Goal: Task Accomplishment & Management: Complete application form

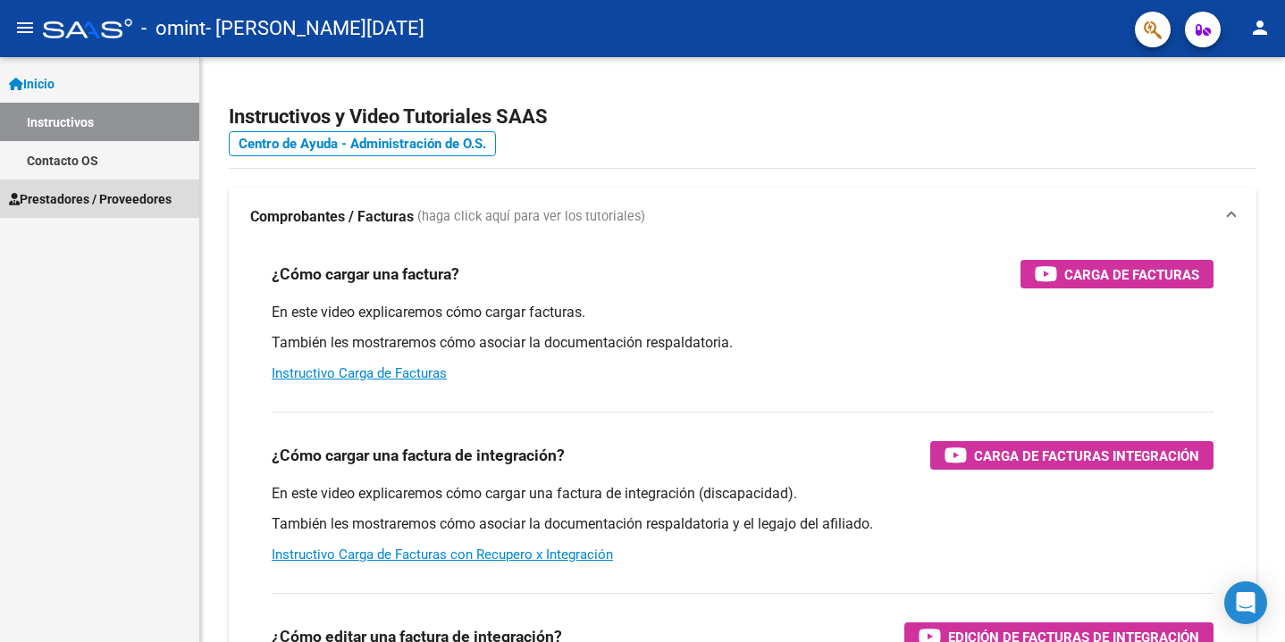
click at [91, 200] on span "Prestadores / Proveedores" at bounding box center [90, 199] width 163 height 20
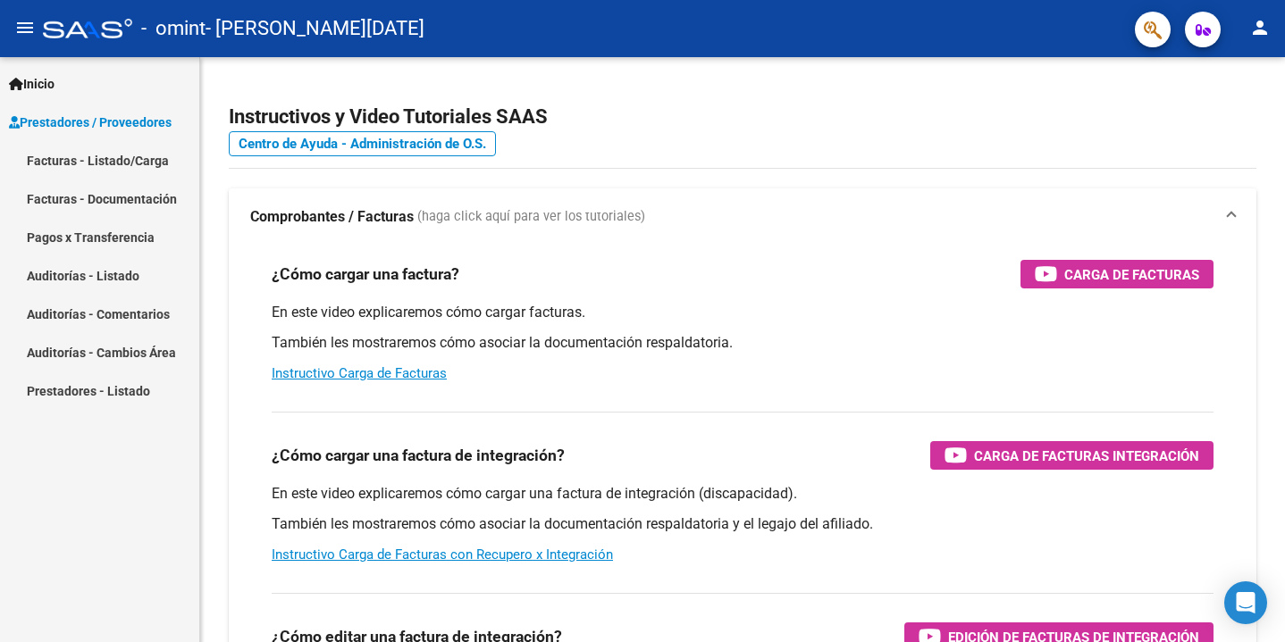
click at [110, 162] on link "Facturas - Listado/Carga" at bounding box center [99, 160] width 199 height 38
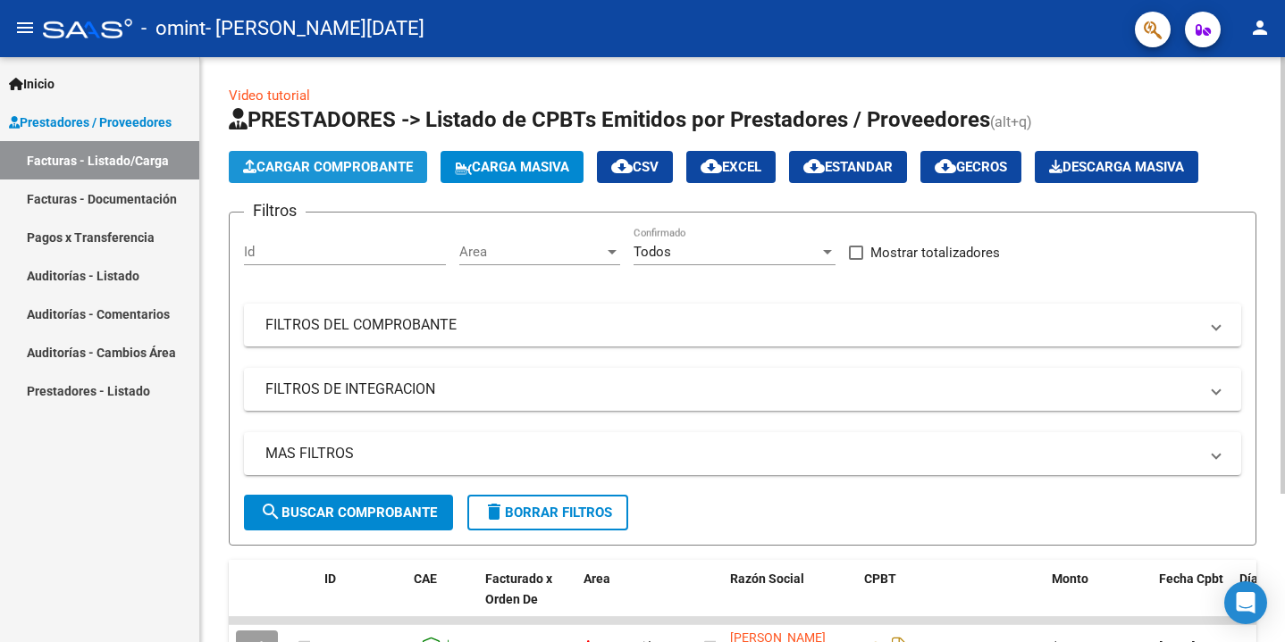
click at [329, 172] on span "Cargar Comprobante" at bounding box center [328, 167] width 170 height 16
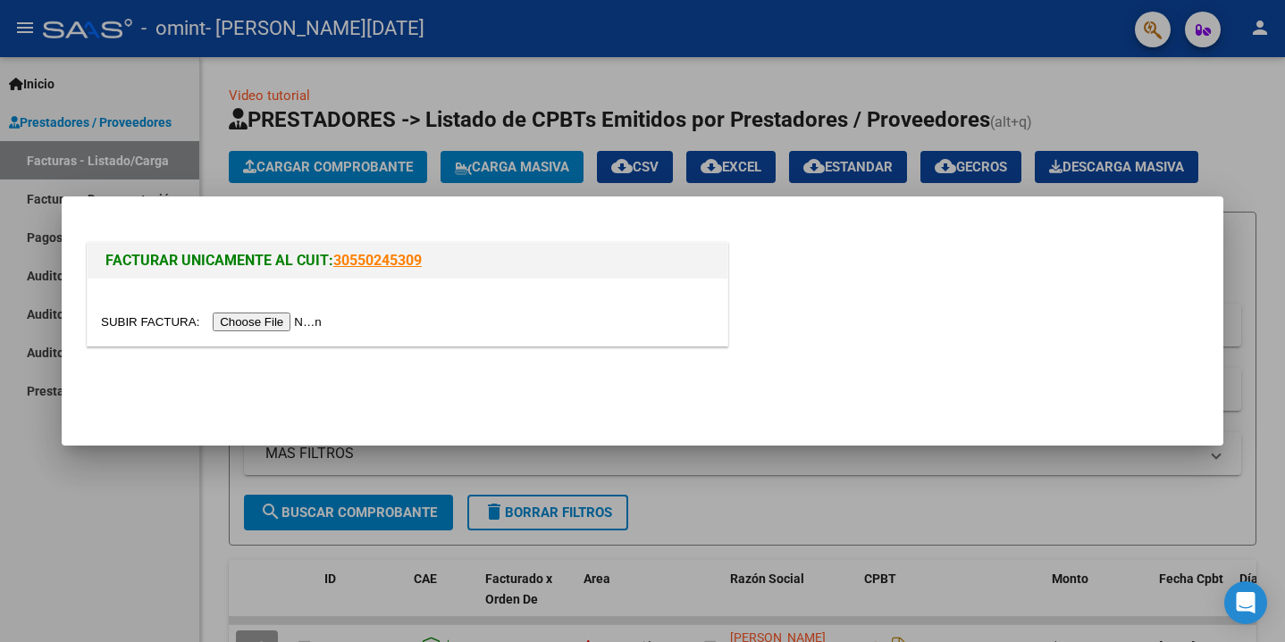
click at [238, 325] on input "file" at bounding box center [214, 322] width 226 height 19
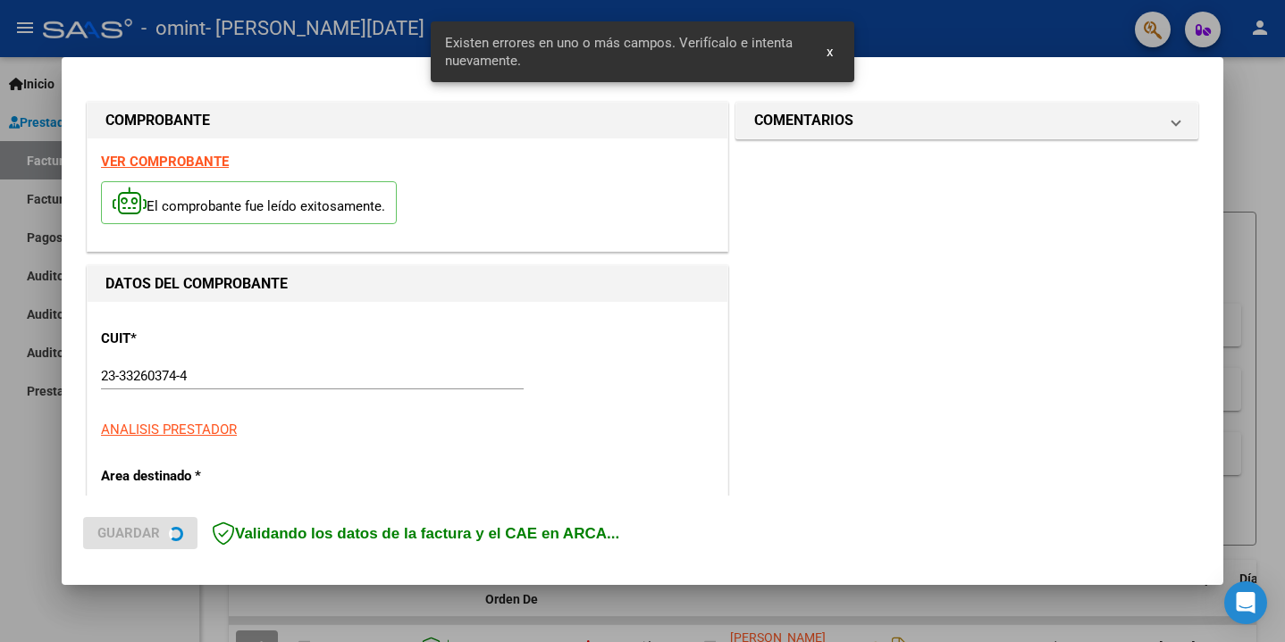
scroll to position [376, 0]
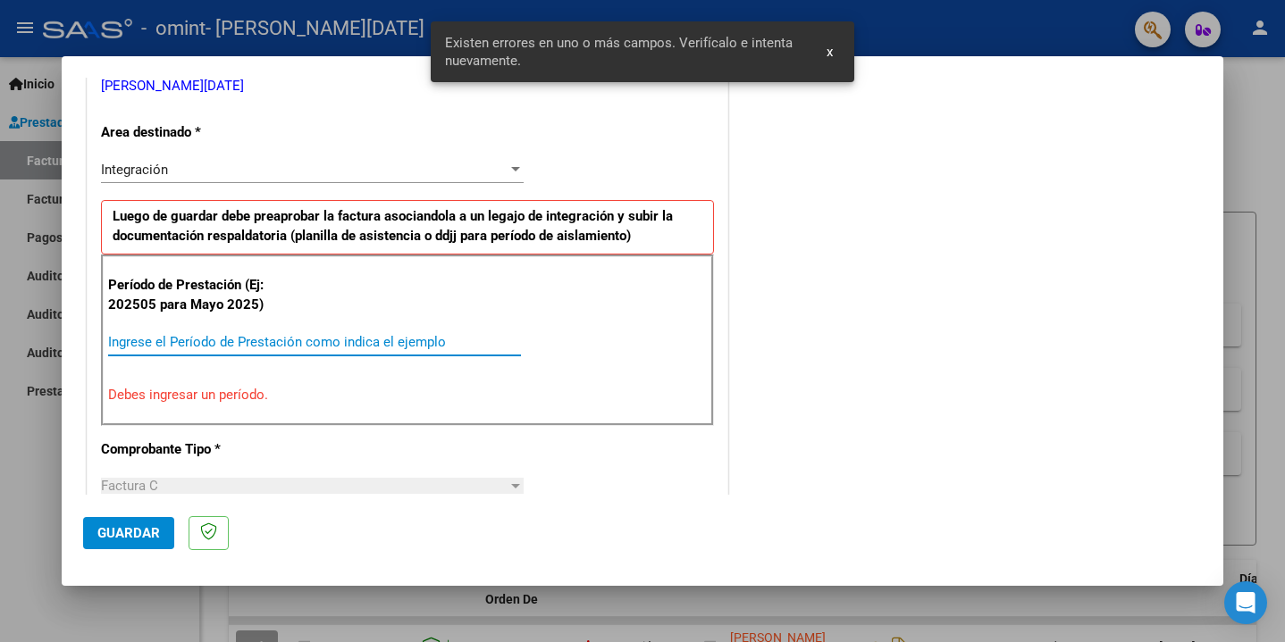
click at [287, 334] on input "Ingrese el Período de Prestación como indica el ejemplo" at bounding box center [314, 342] width 413 height 16
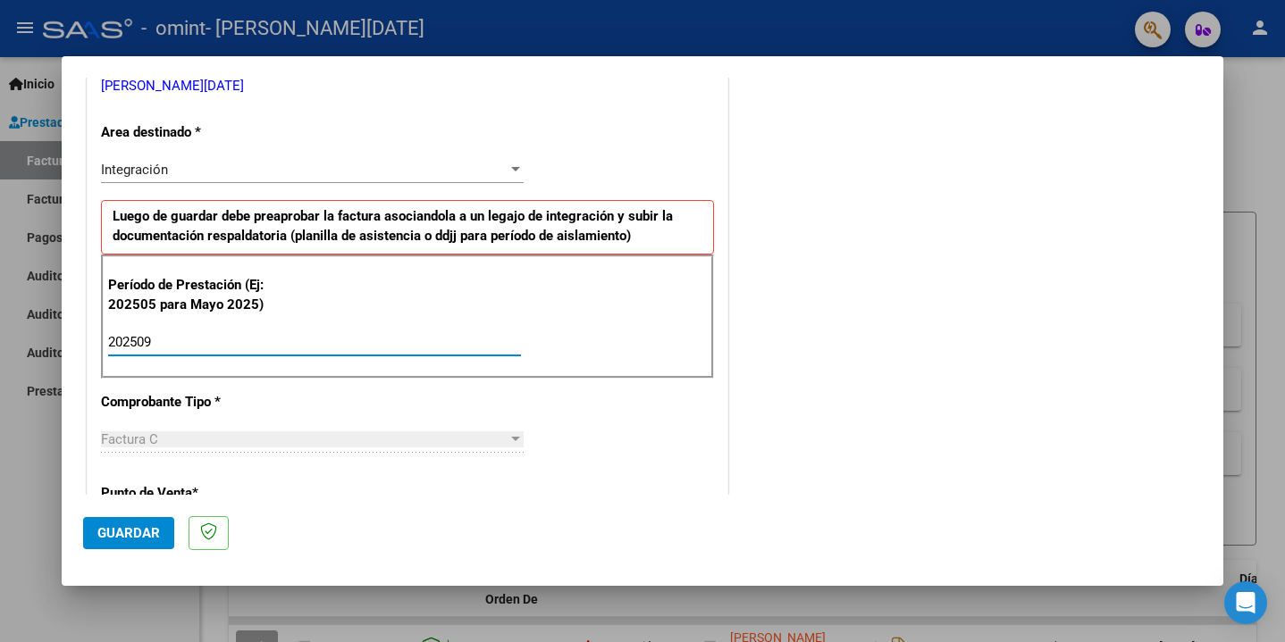
click at [375, 347] on div "202509 Ingrese el Período de Prestación como indica el ejemplo" at bounding box center [314, 342] width 413 height 27
type input "202508"
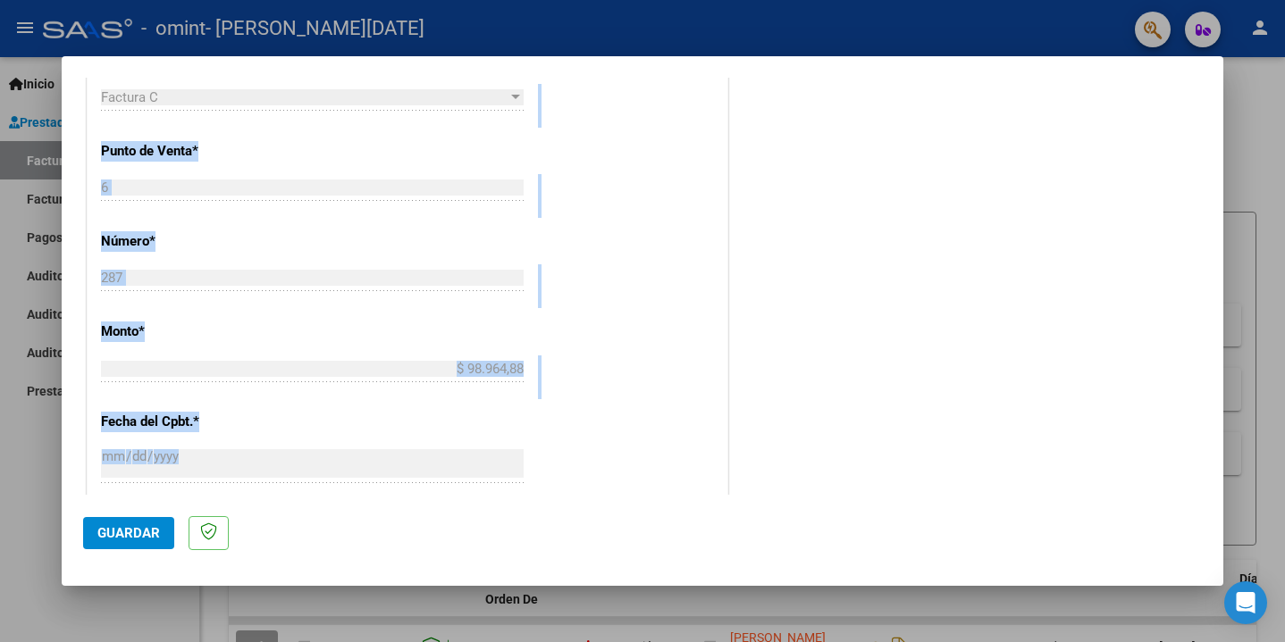
scroll to position [1126, 0]
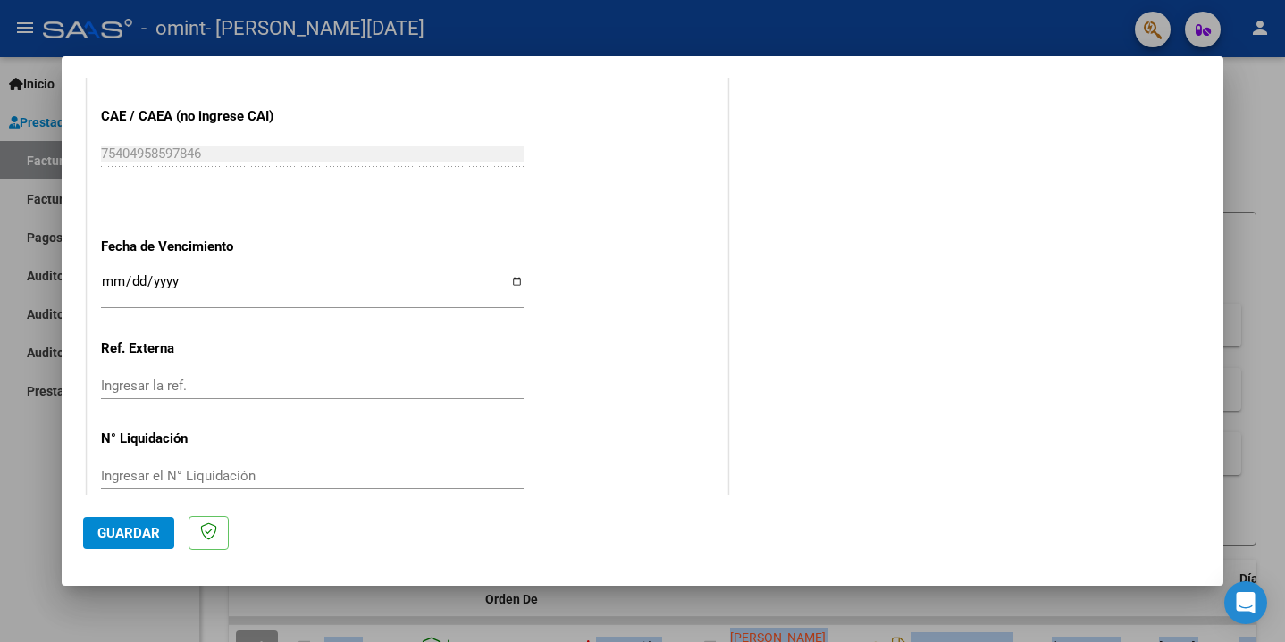
drag, startPoint x: 310, startPoint y: 468, endPoint x: 299, endPoint y: 657, distance: 188.8
click at [299, 641] on html "menu - omint - [PERSON_NAME][DATE] person Inicio Instructivos Contacto OS Prest…" at bounding box center [642, 321] width 1285 height 642
click at [139, 526] on span "Guardar" at bounding box center [128, 533] width 63 height 16
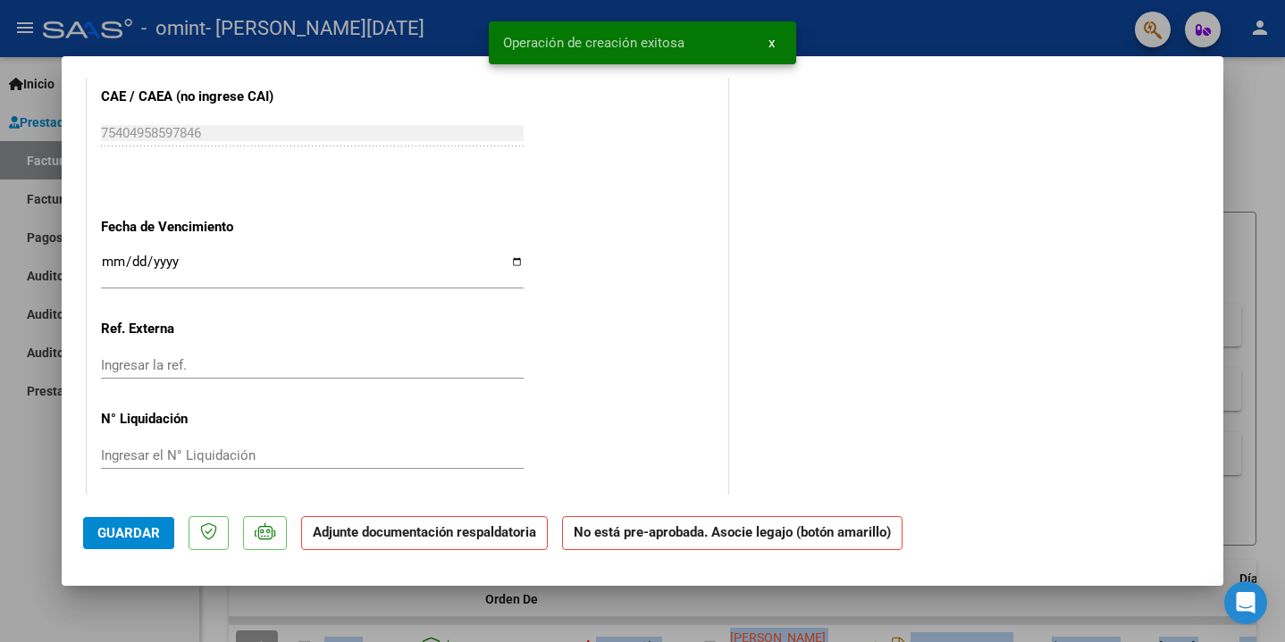
scroll to position [0, 0]
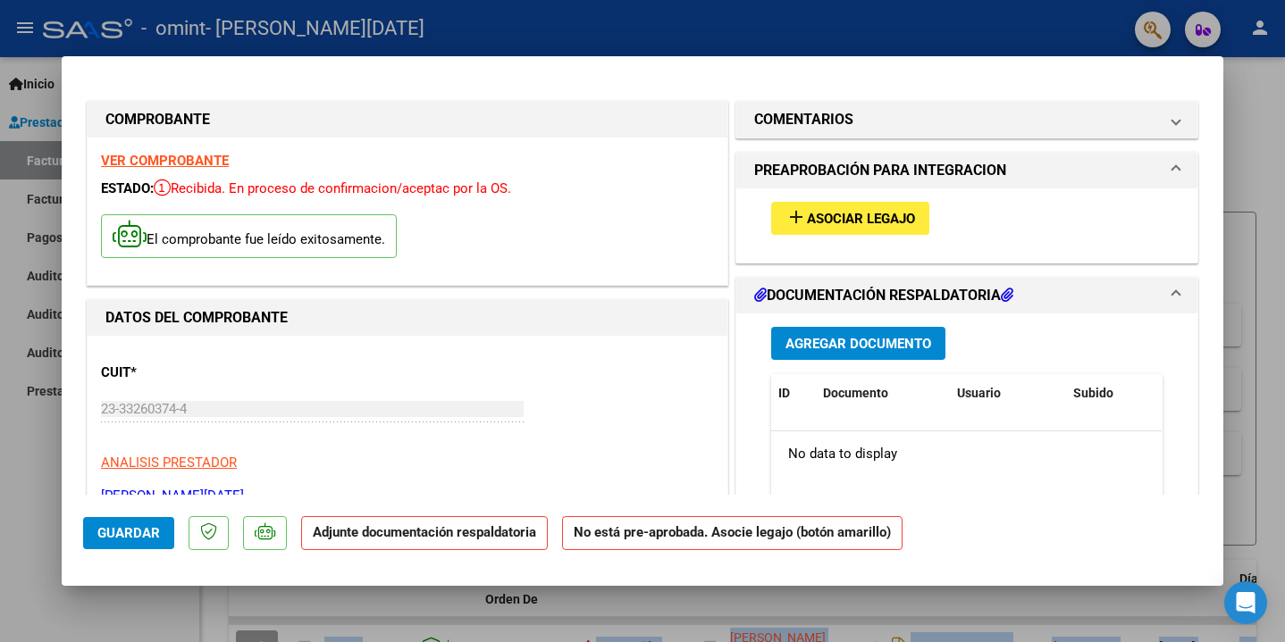
click at [844, 345] on span "Agregar Documento" at bounding box center [858, 344] width 146 height 16
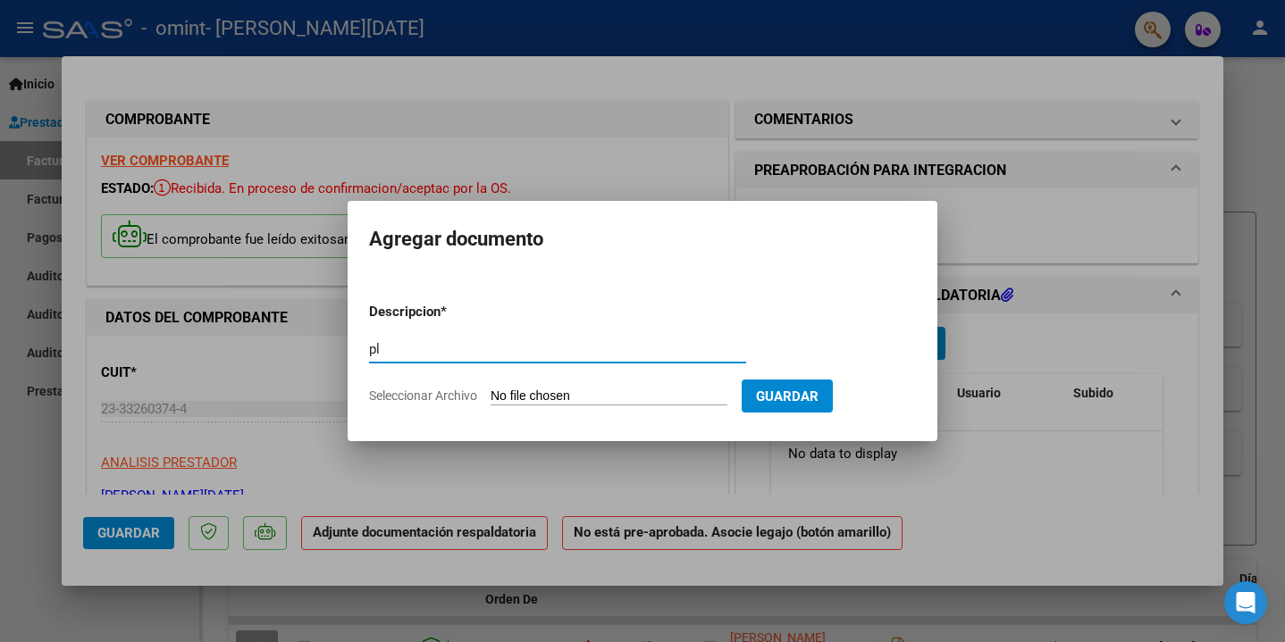
type input "p"
type input "PLANILLA DE ASISTENCIA"
click at [534, 400] on input "Seleccionar Archivo" at bounding box center [608, 397] width 237 height 17
type input "C:\fakepath\[DATE] 11-32.pdf"
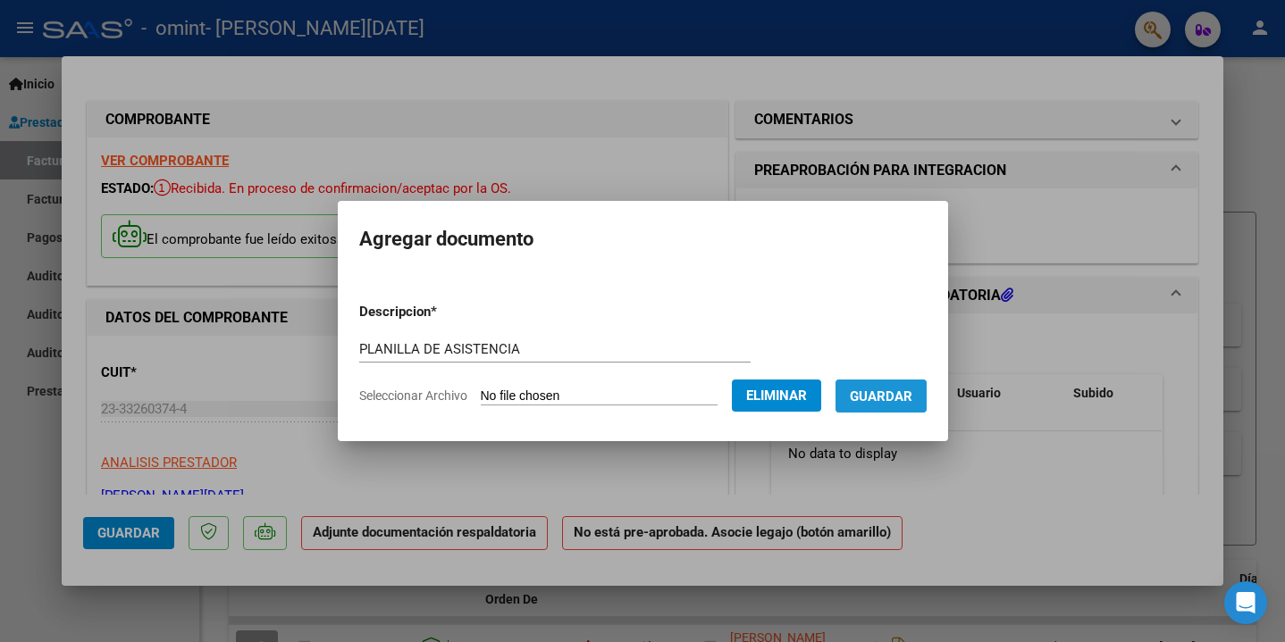
click at [900, 401] on span "Guardar" at bounding box center [881, 397] width 63 height 16
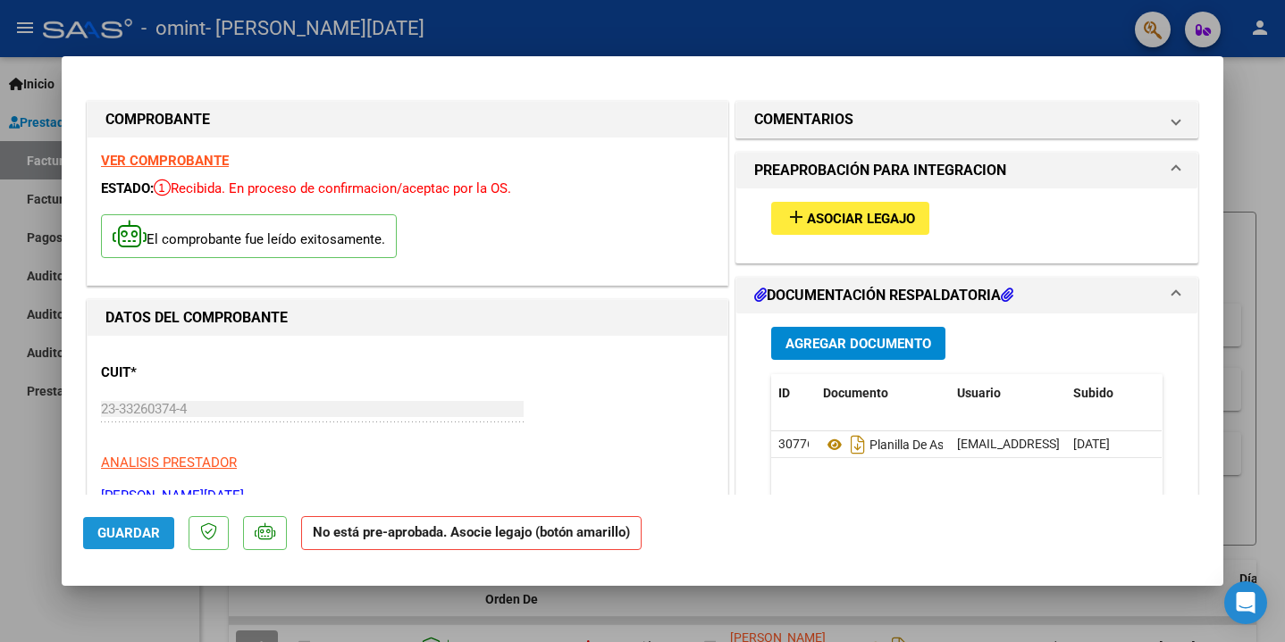
click at [129, 538] on span "Guardar" at bounding box center [128, 533] width 63 height 16
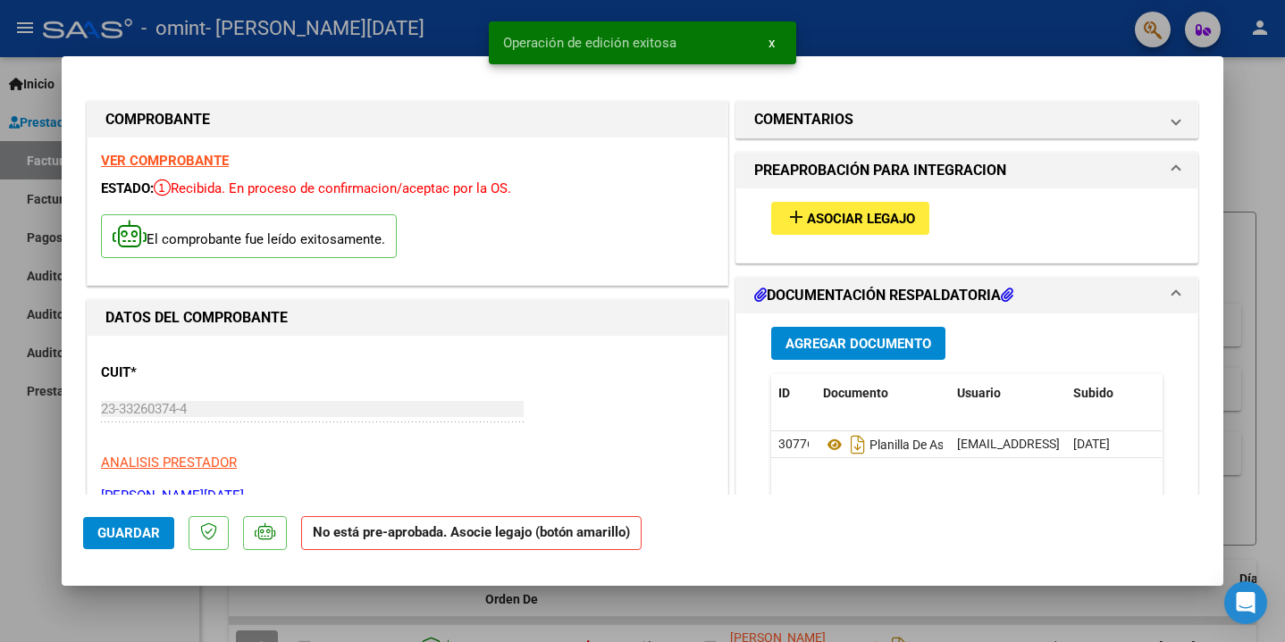
click at [1236, 235] on div at bounding box center [642, 321] width 1285 height 642
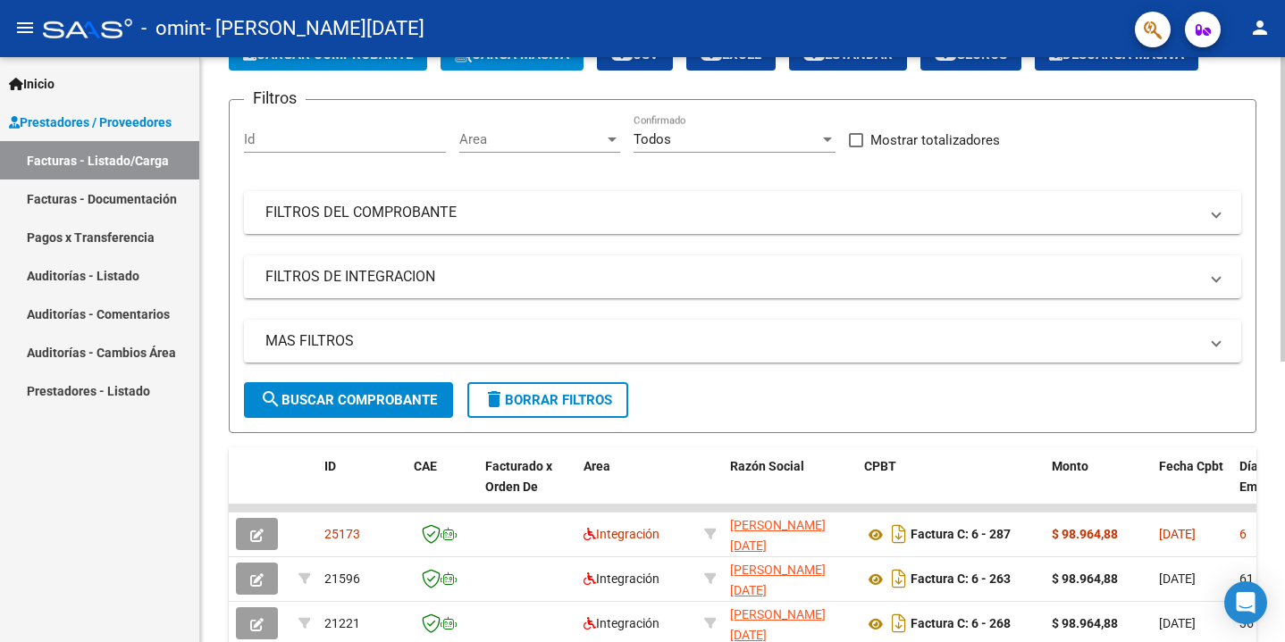
scroll to position [123, 0]
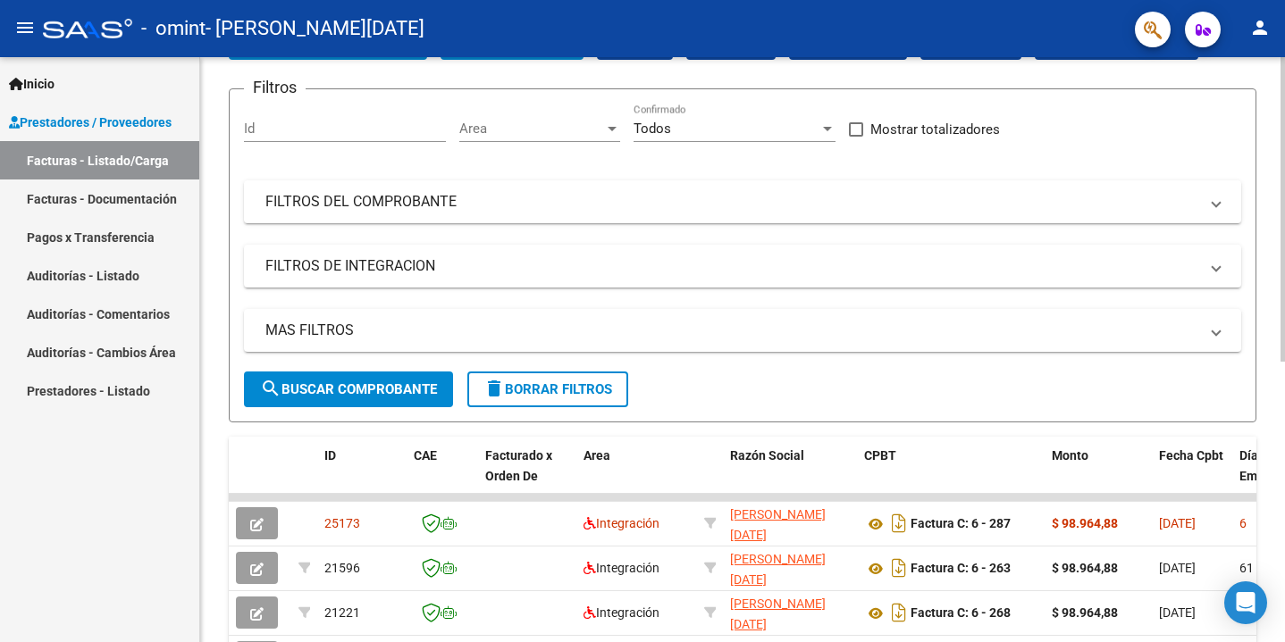
click at [1282, 362] on div at bounding box center [1282, 209] width 4 height 305
